Goal: Information Seeking & Learning: Learn about a topic

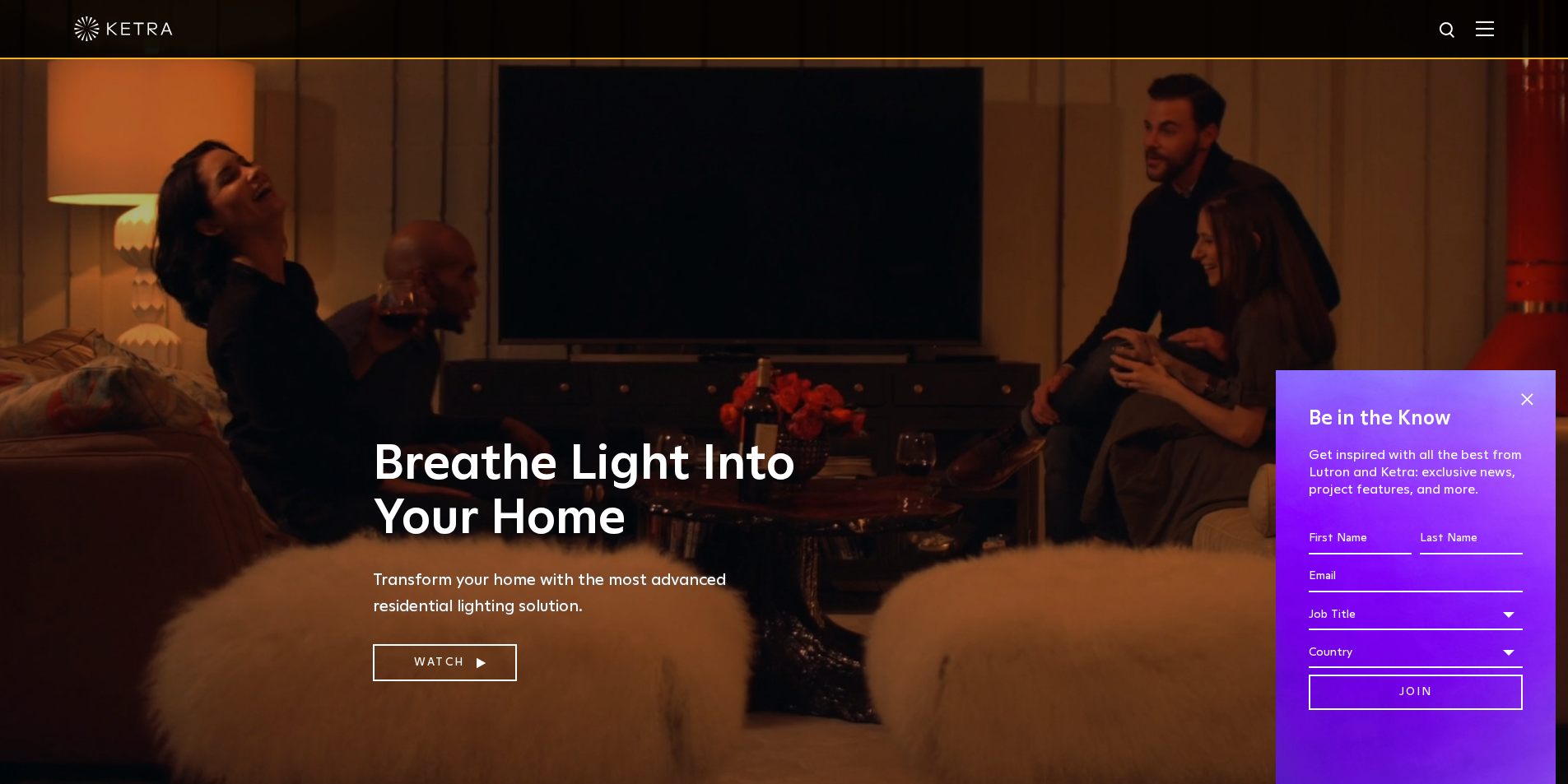
click at [1493, 29] on img at bounding box center [1485, 28] width 18 height 16
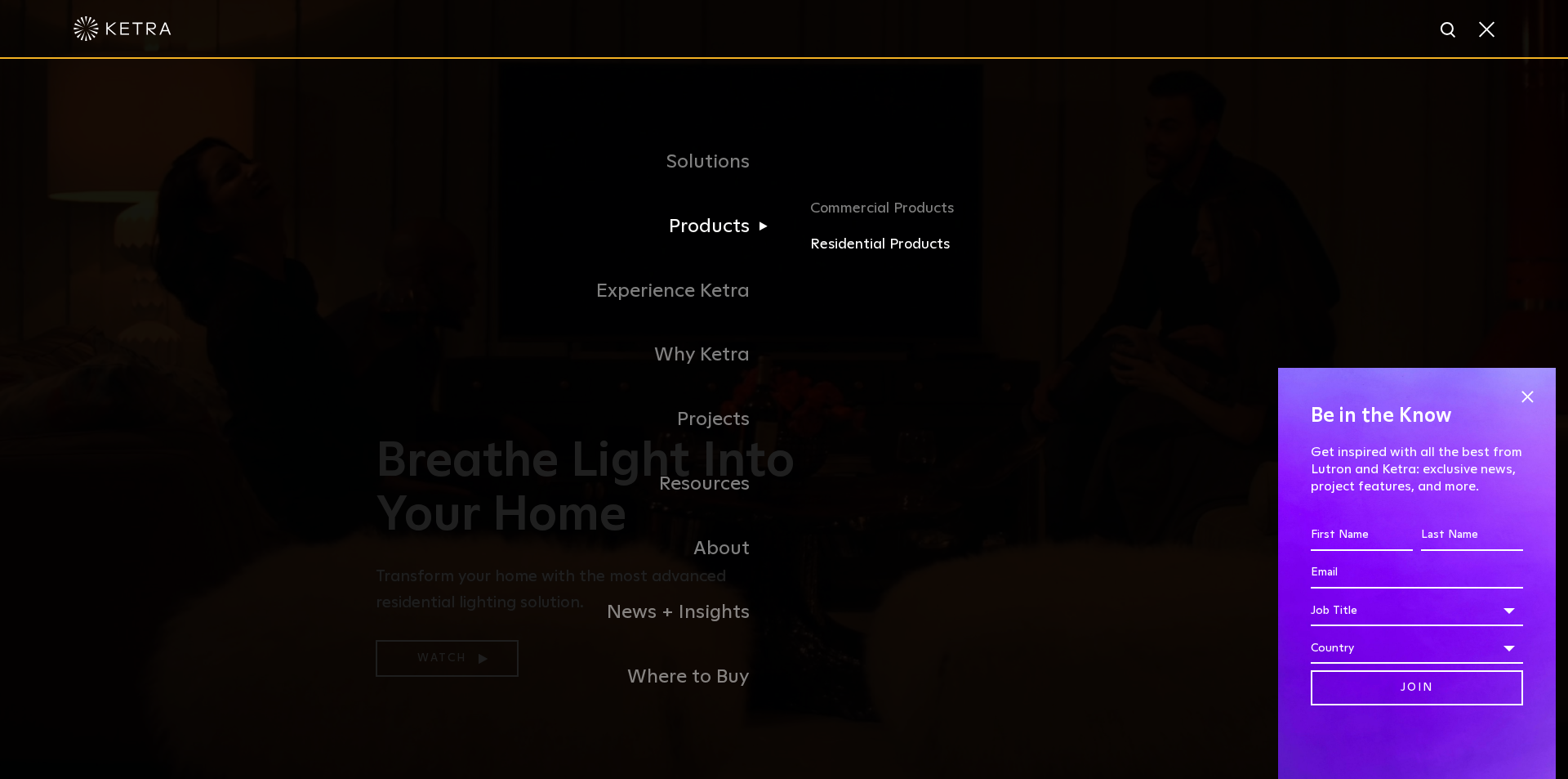
click at [854, 243] on link "Residential Products" at bounding box center [1001, 244] width 383 height 23
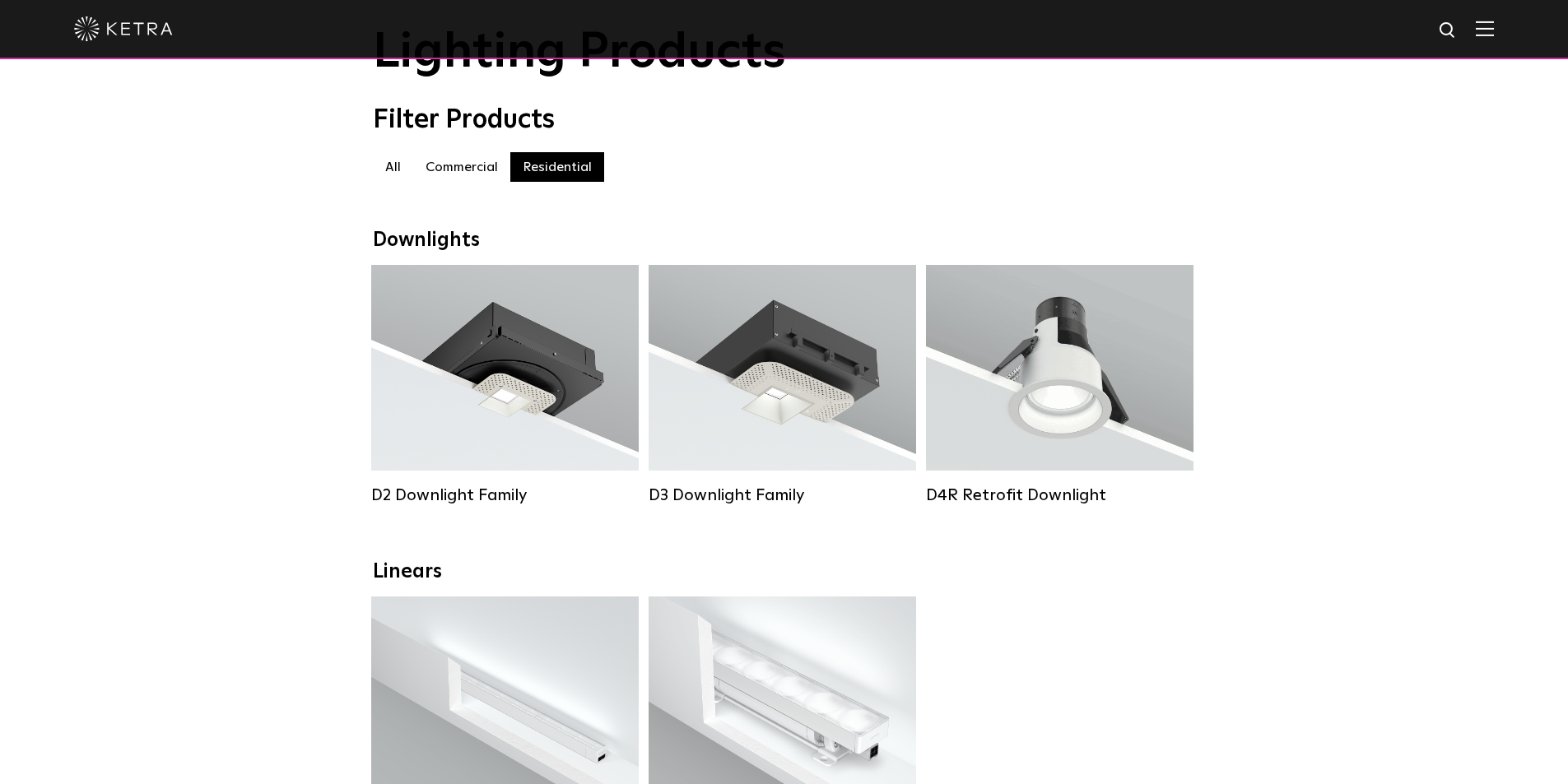
scroll to position [82, 0]
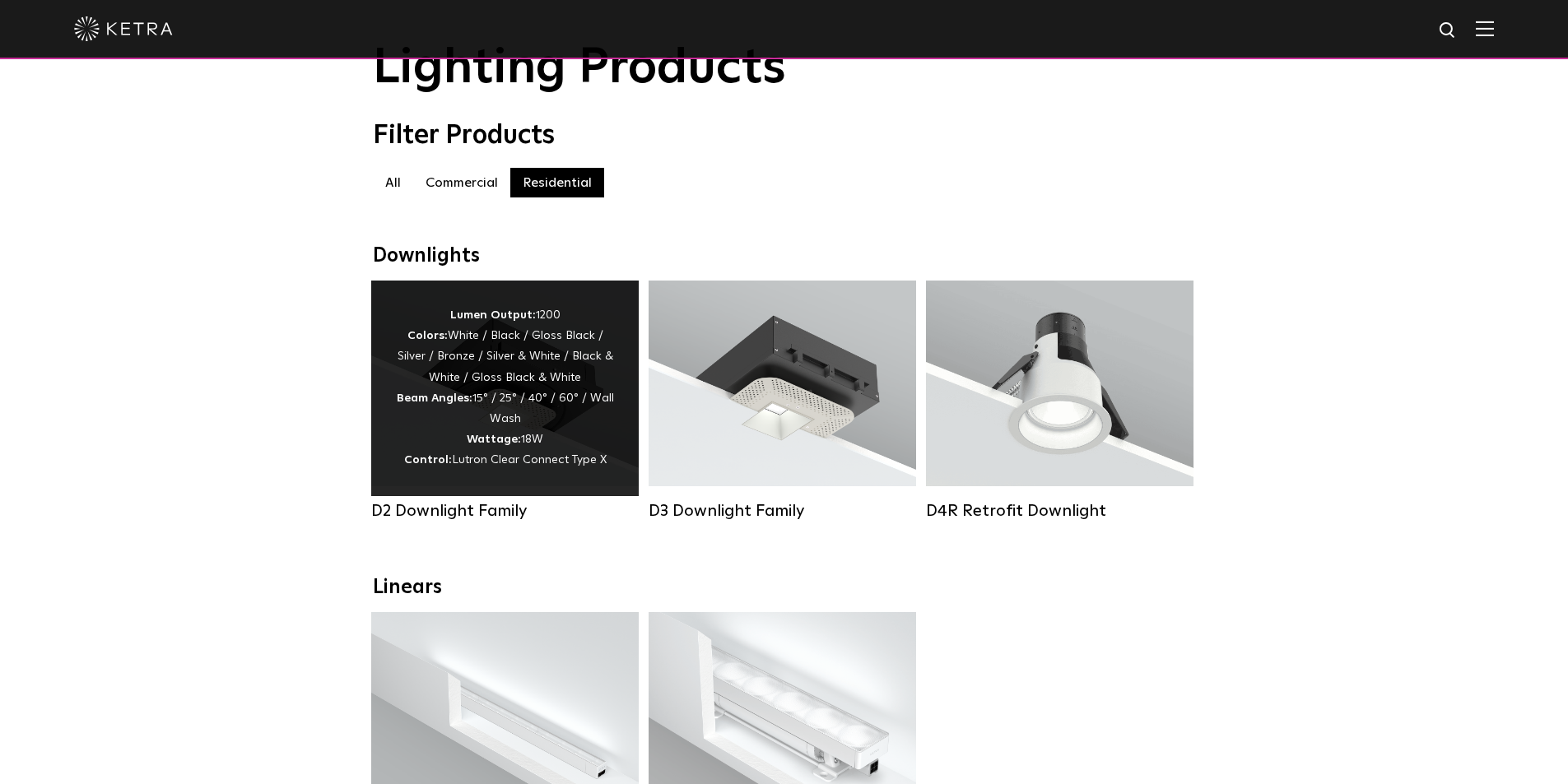
click at [445, 403] on strong "Beam Angles:" at bounding box center [433, 398] width 76 height 12
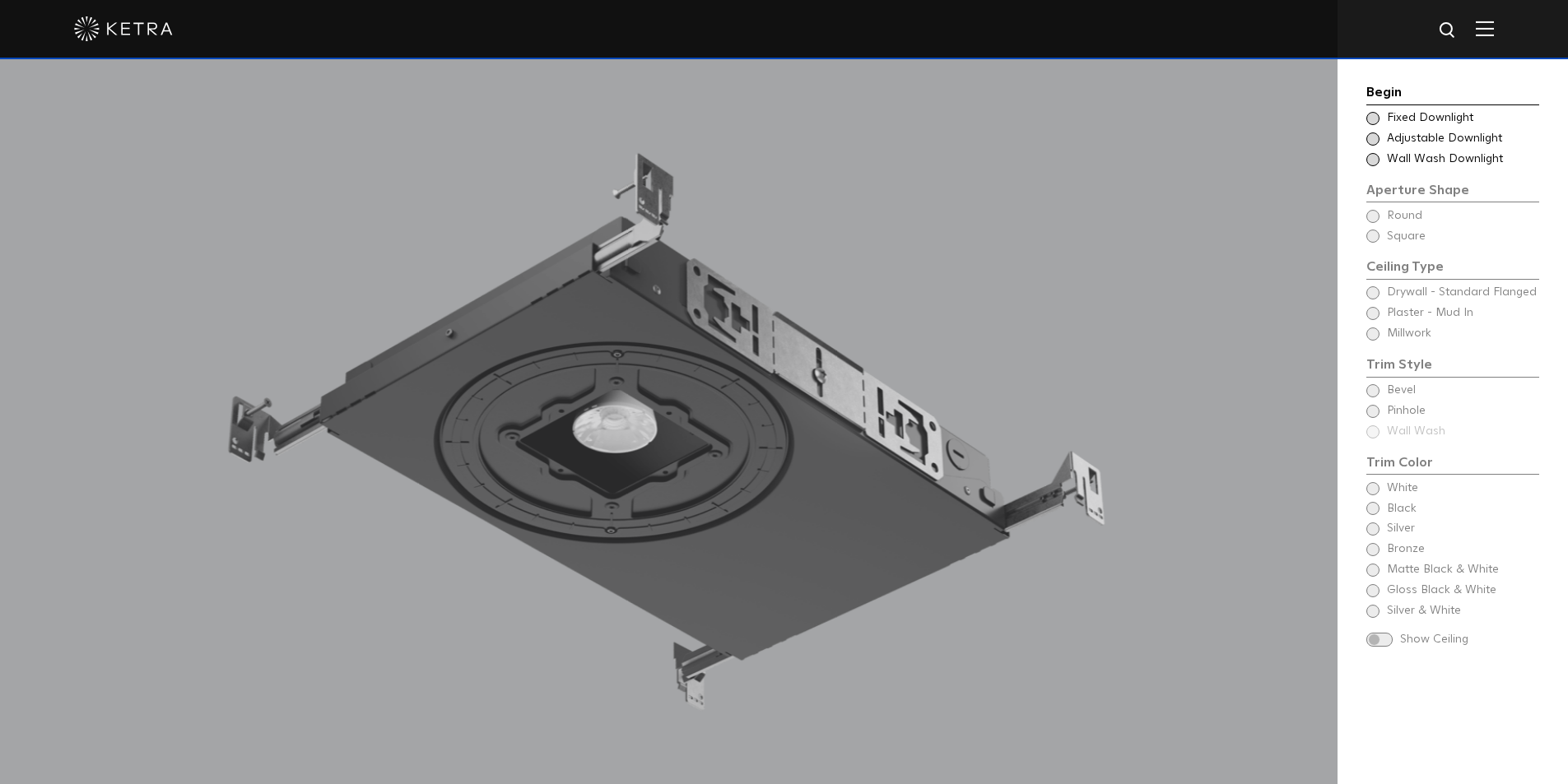
scroll to position [2275, 0]
